Goal: Information Seeking & Learning: Learn about a topic

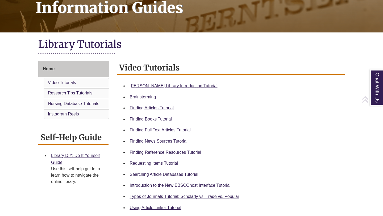
scroll to position [90, 0]
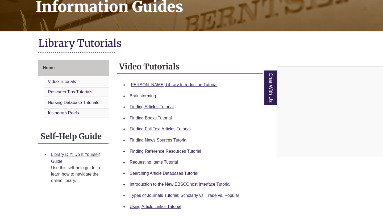
click at [171, 130] on div "Chat With Us" at bounding box center [191, 108] width 383 height 216
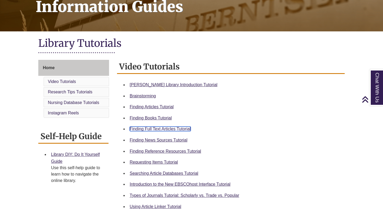
click at [161, 130] on link "Finding Full Text Articles Tutorial" at bounding box center [160, 129] width 61 height 5
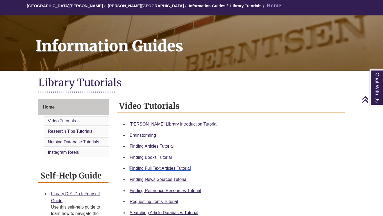
scroll to position [0, 0]
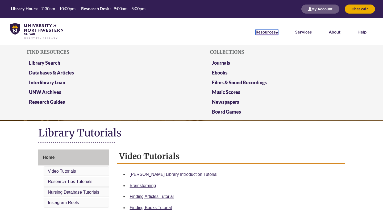
click at [270, 32] on link "Resources" at bounding box center [267, 32] width 23 height 6
click at [53, 62] on link "Library Search" at bounding box center [44, 63] width 31 height 7
click at [59, 64] on link "Library Search" at bounding box center [44, 63] width 31 height 7
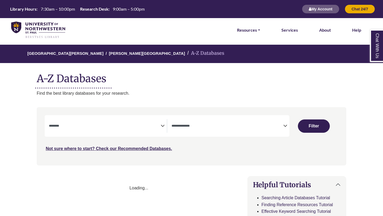
select select "Database Subject Filter"
select select "Database Types Filter"
select select "Database Subject Filter"
select select "Database Types Filter"
select select "Database Subject Filter"
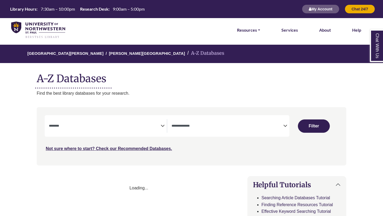
select select "Database Types Filter"
select select "Database Subject Filter"
select select "Database Types Filter"
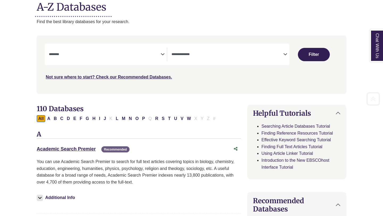
scroll to position [79, 0]
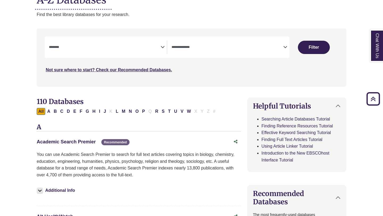
click at [89, 142] on link "Academic Search Premier This link opens in a new window" at bounding box center [66, 141] width 59 height 5
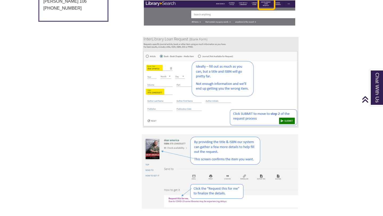
scroll to position [59, 0]
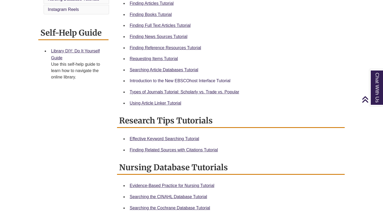
scroll to position [199, 0]
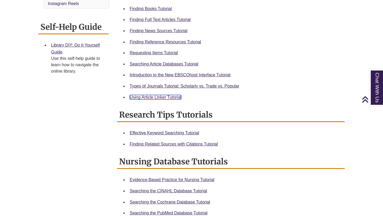
click at [156, 96] on link "Using Article Linker Tutorial" at bounding box center [156, 97] width 52 height 5
